Goal: Information Seeking & Learning: Learn about a topic

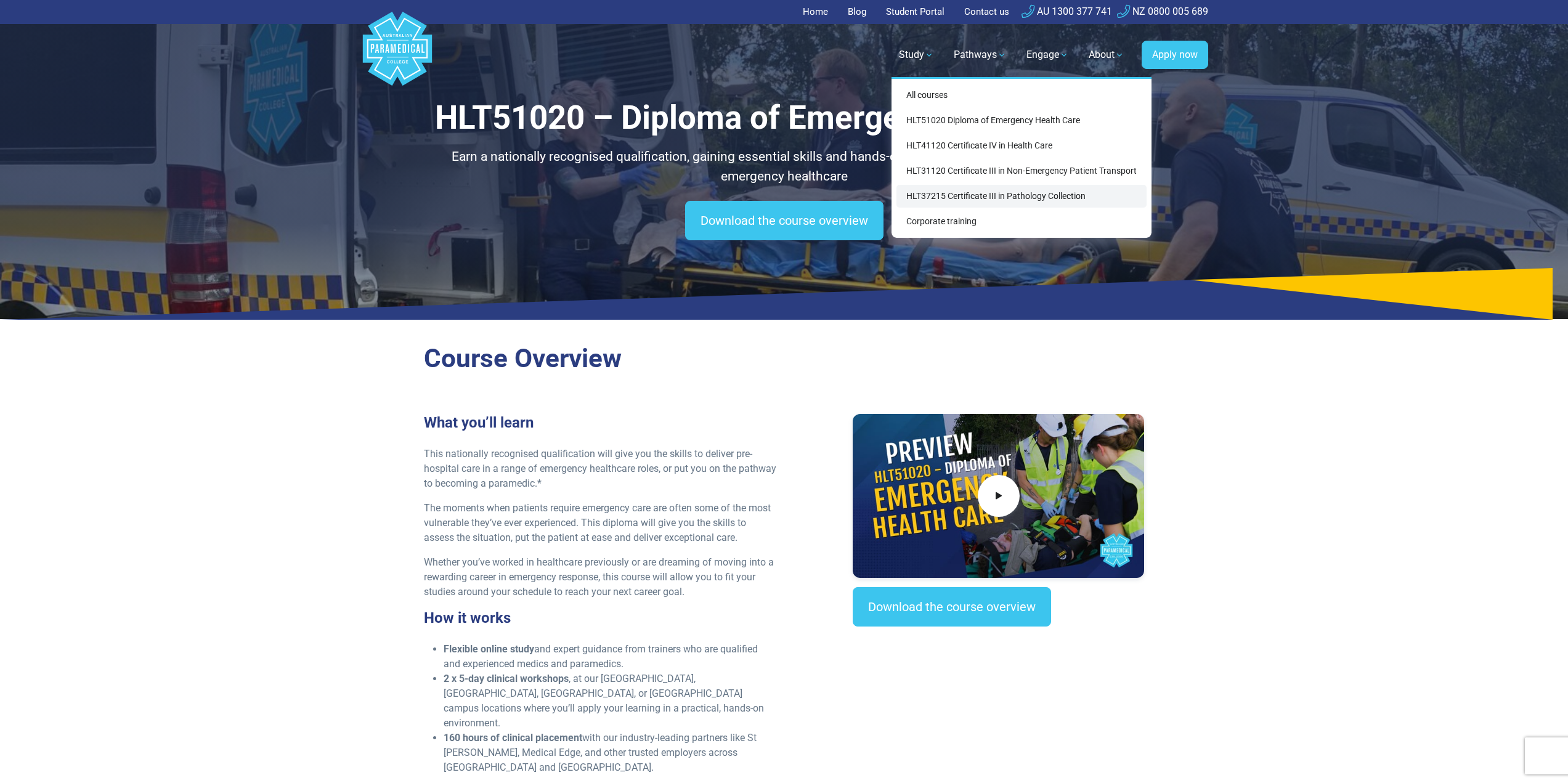
click at [967, 185] on link "HLT37215 Certificate III in Pathology Collection" at bounding box center [1022, 197] width 250 height 23
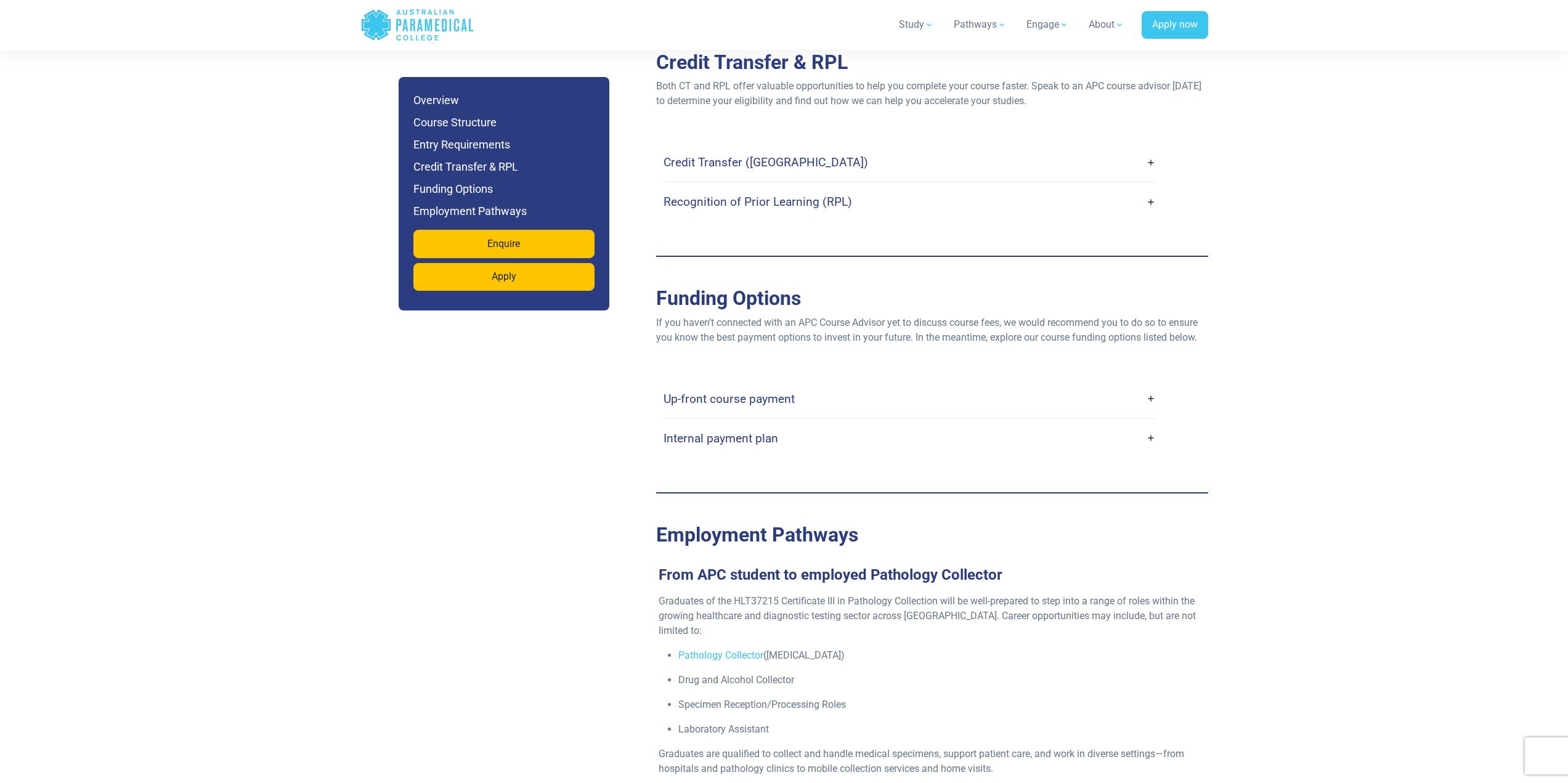
scroll to position [3082, 0]
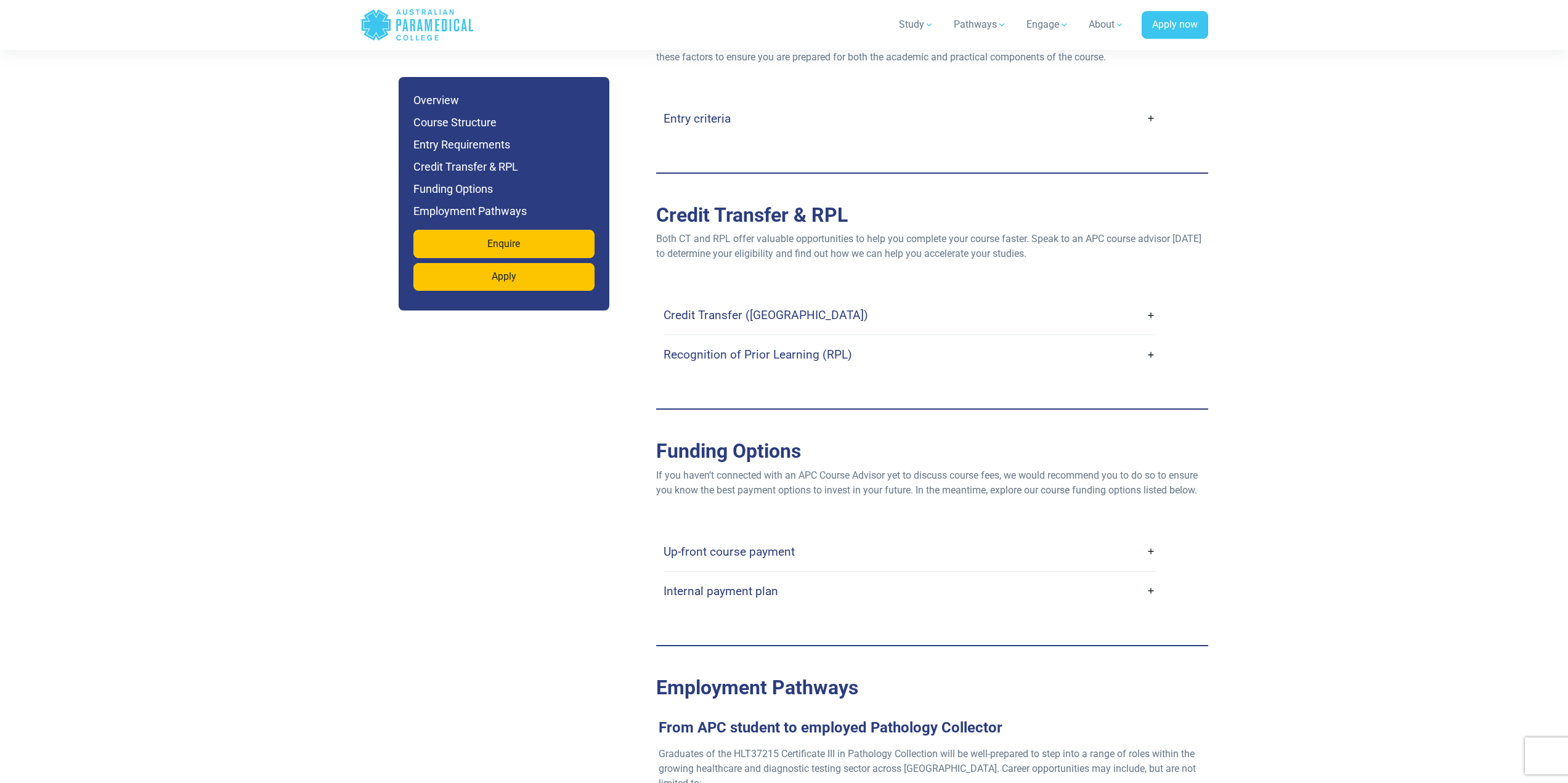
click at [716, 112] on h4 "Entry criteria" at bounding box center [697, 119] width 67 height 14
click at [723, 112] on h4 "Entry criteria" at bounding box center [697, 119] width 67 height 14
